Goal: Navigation & Orientation: Find specific page/section

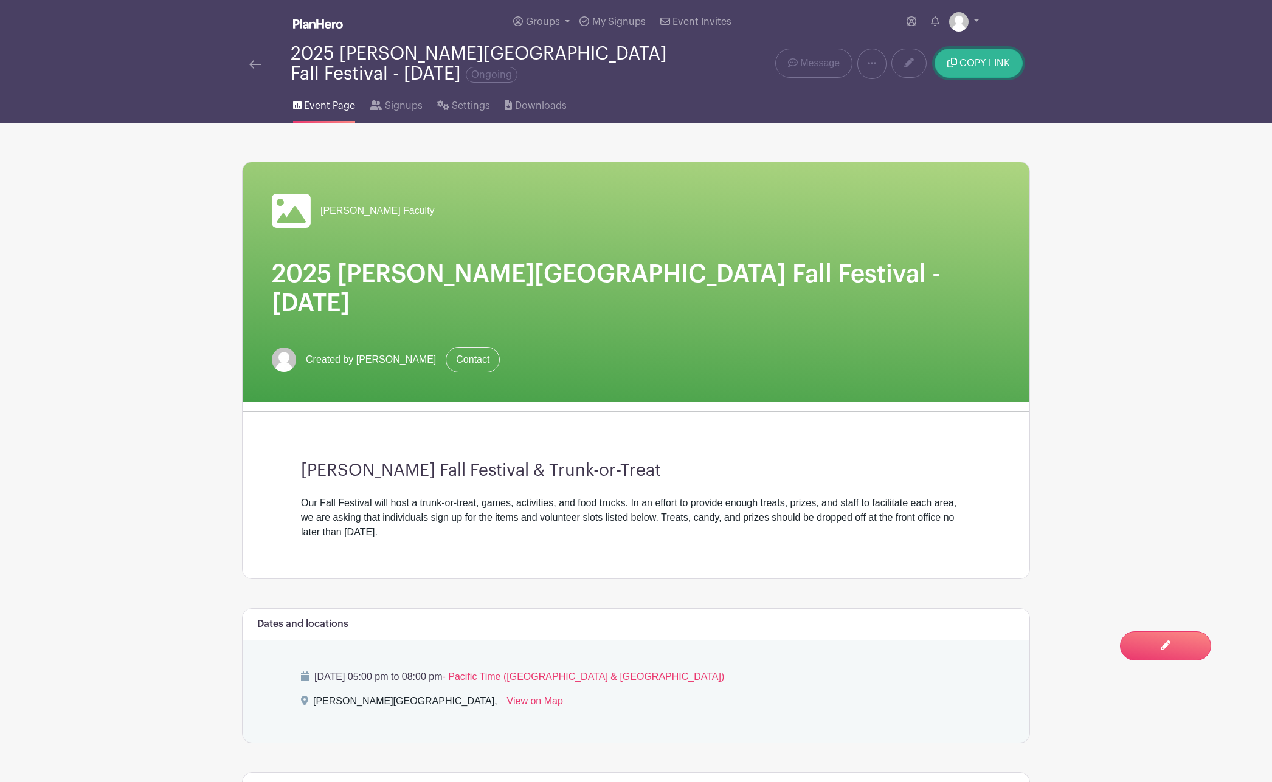
click at [968, 70] on button "COPY LINK" at bounding box center [978, 63] width 88 height 29
click at [391, 112] on span "Signups" at bounding box center [404, 105] width 38 height 15
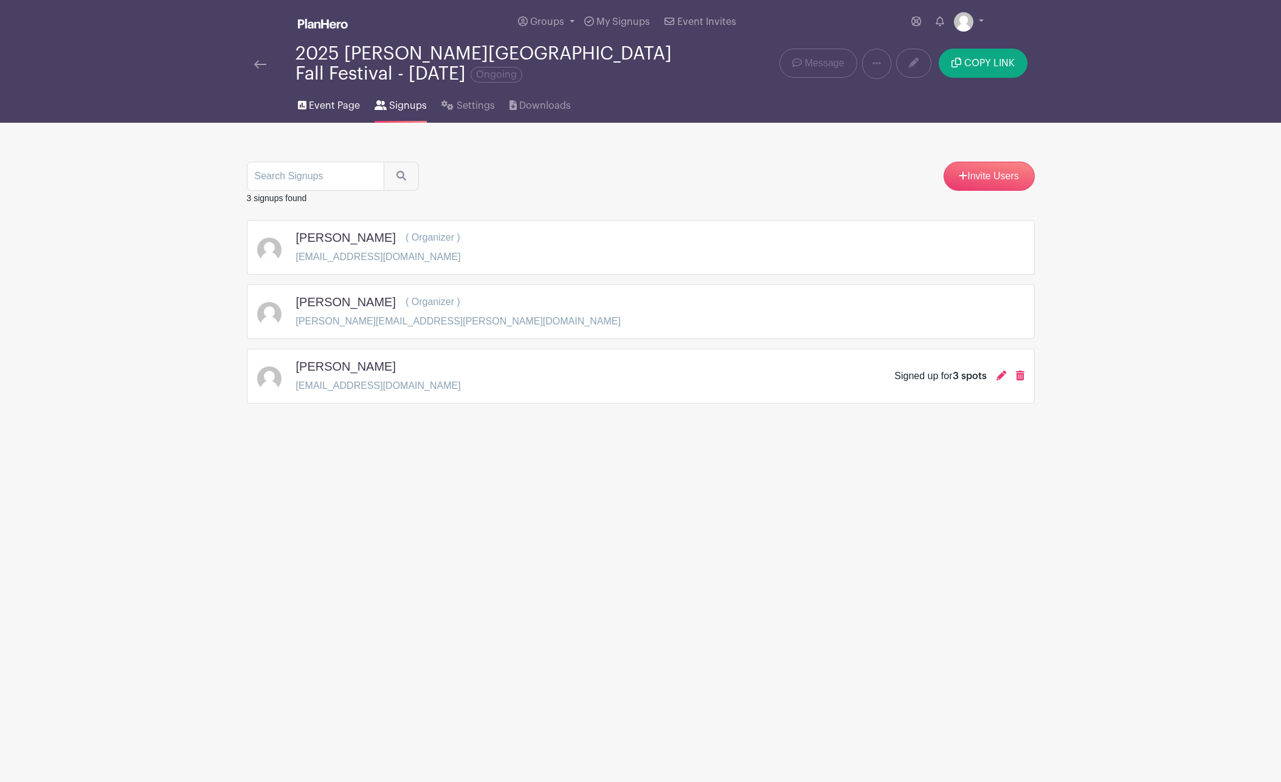
click at [326, 106] on span "Event Page" at bounding box center [334, 105] width 51 height 15
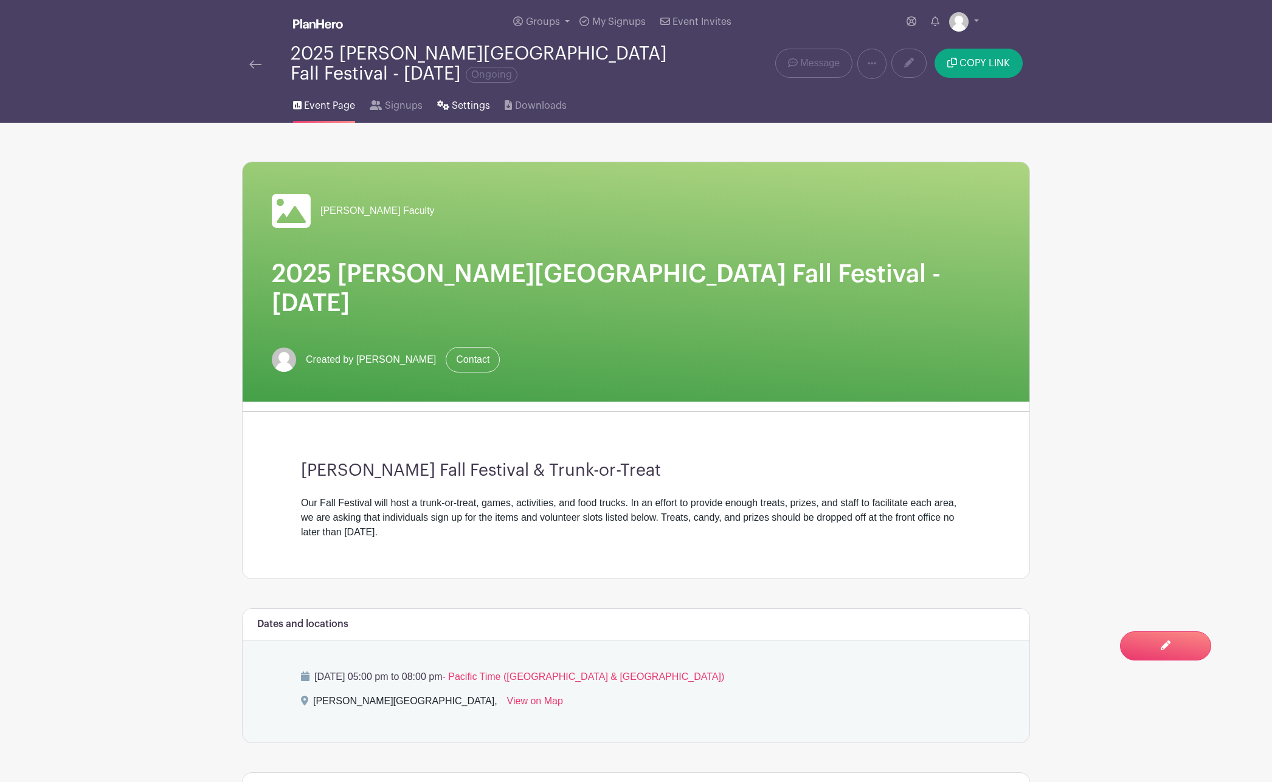
click at [461, 109] on span "Settings" at bounding box center [471, 105] width 38 height 15
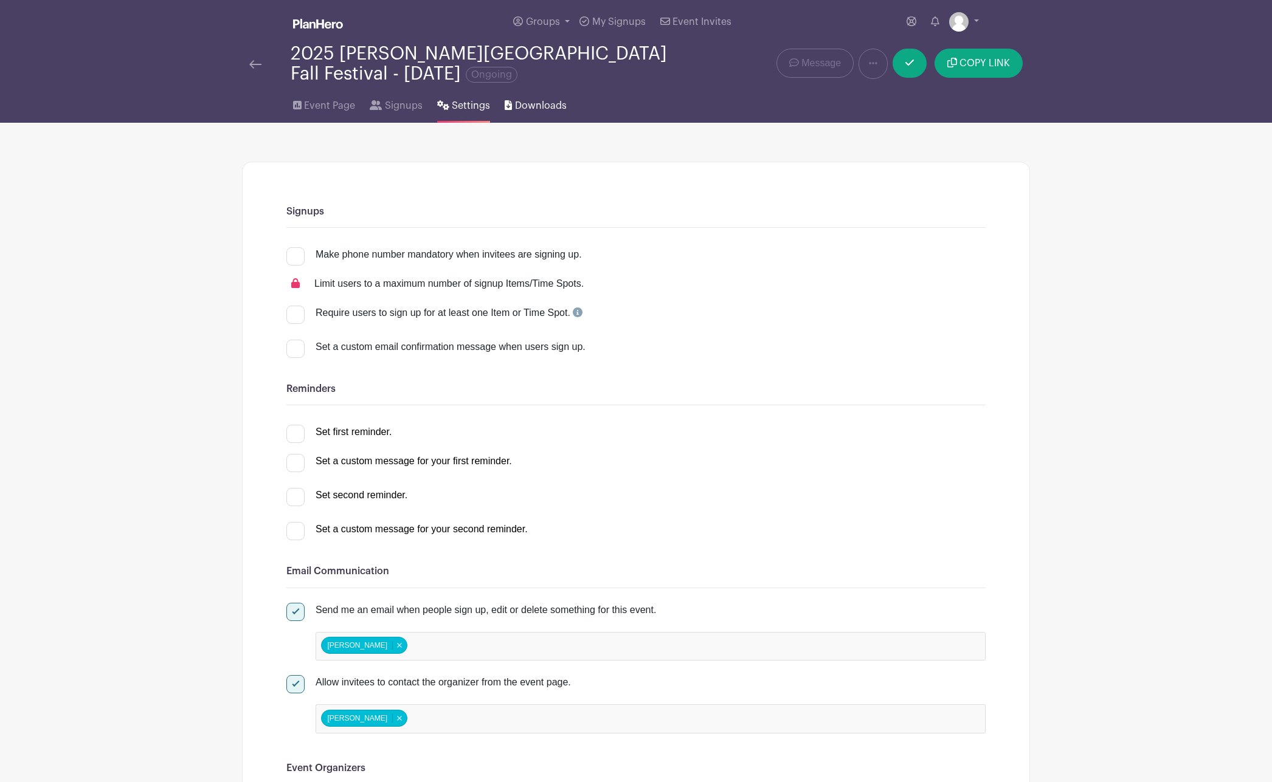
click at [532, 103] on span "Downloads" at bounding box center [541, 105] width 52 height 15
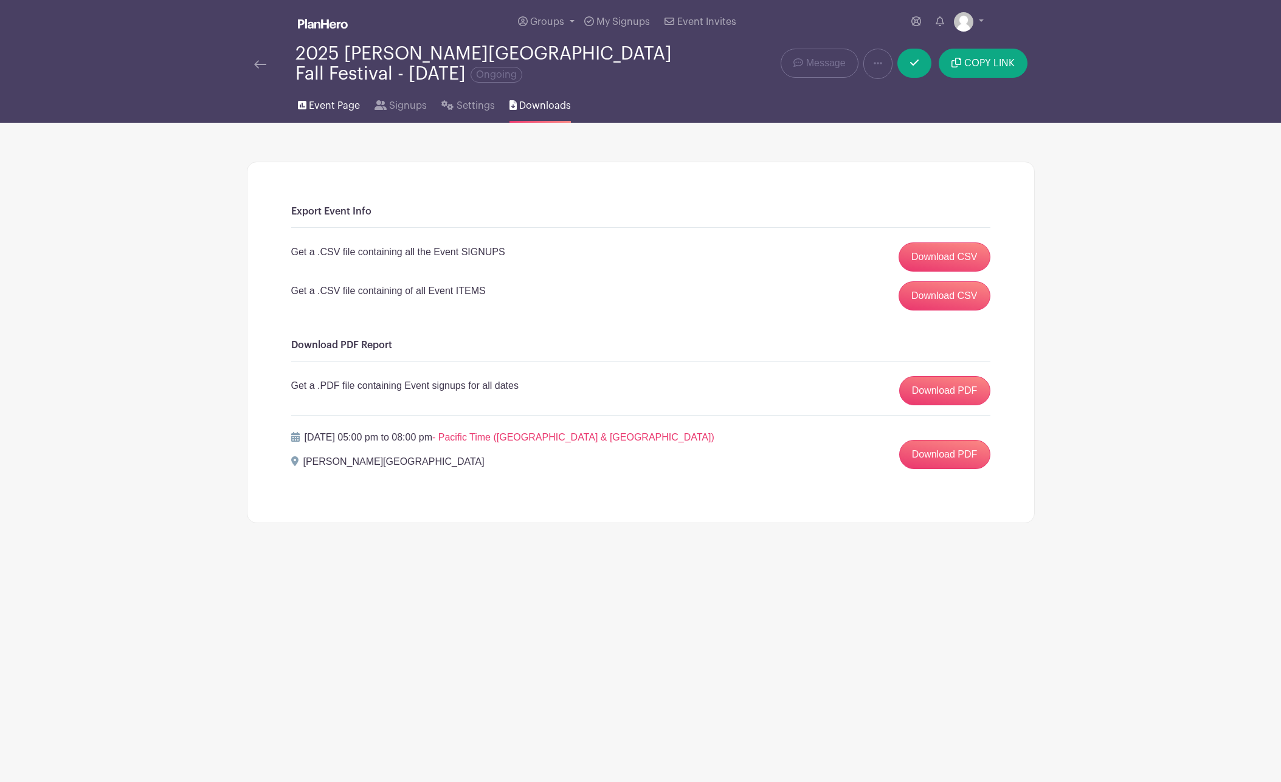
click at [329, 109] on span "Event Page" at bounding box center [334, 105] width 51 height 15
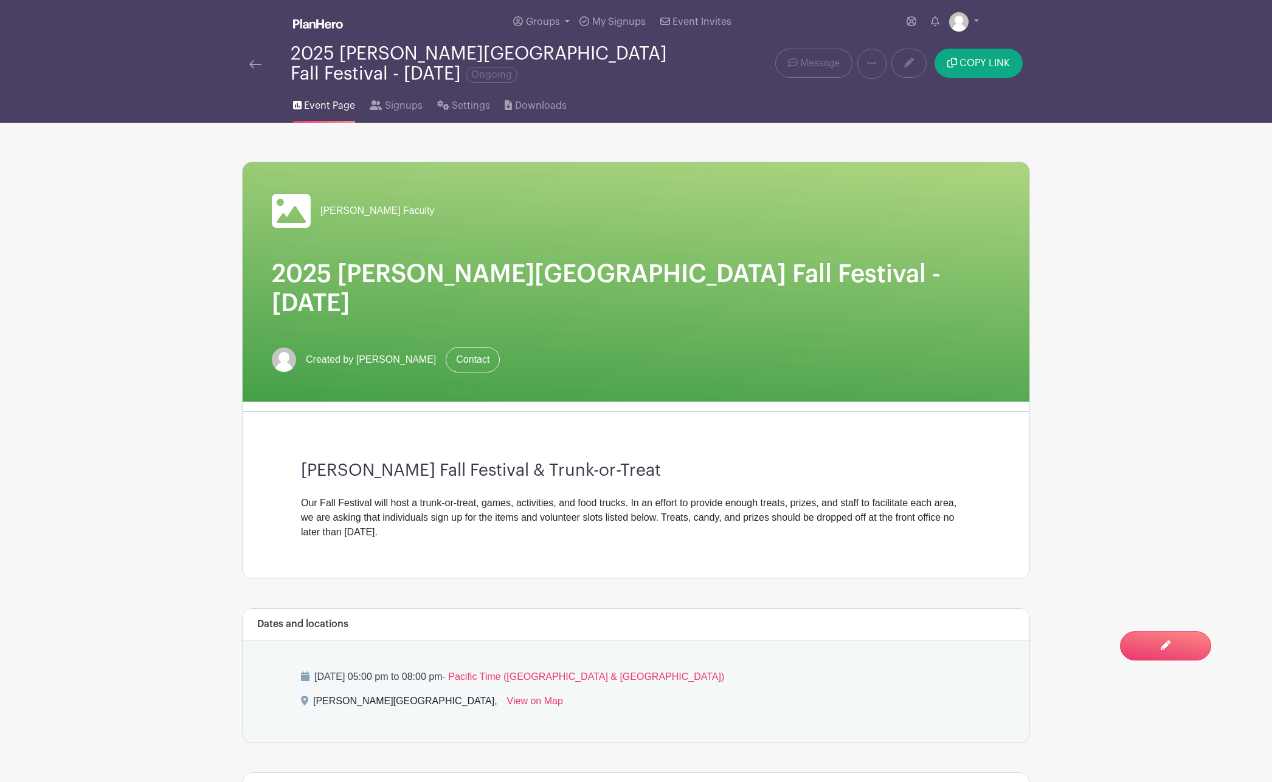
click at [342, 60] on div "2025 [PERSON_NAME][GEOGRAPHIC_DATA] Fall Festival - [DATE] Ongoing" at bounding box center [488, 64] width 394 height 40
